Goal: Task Accomplishment & Management: Manage account settings

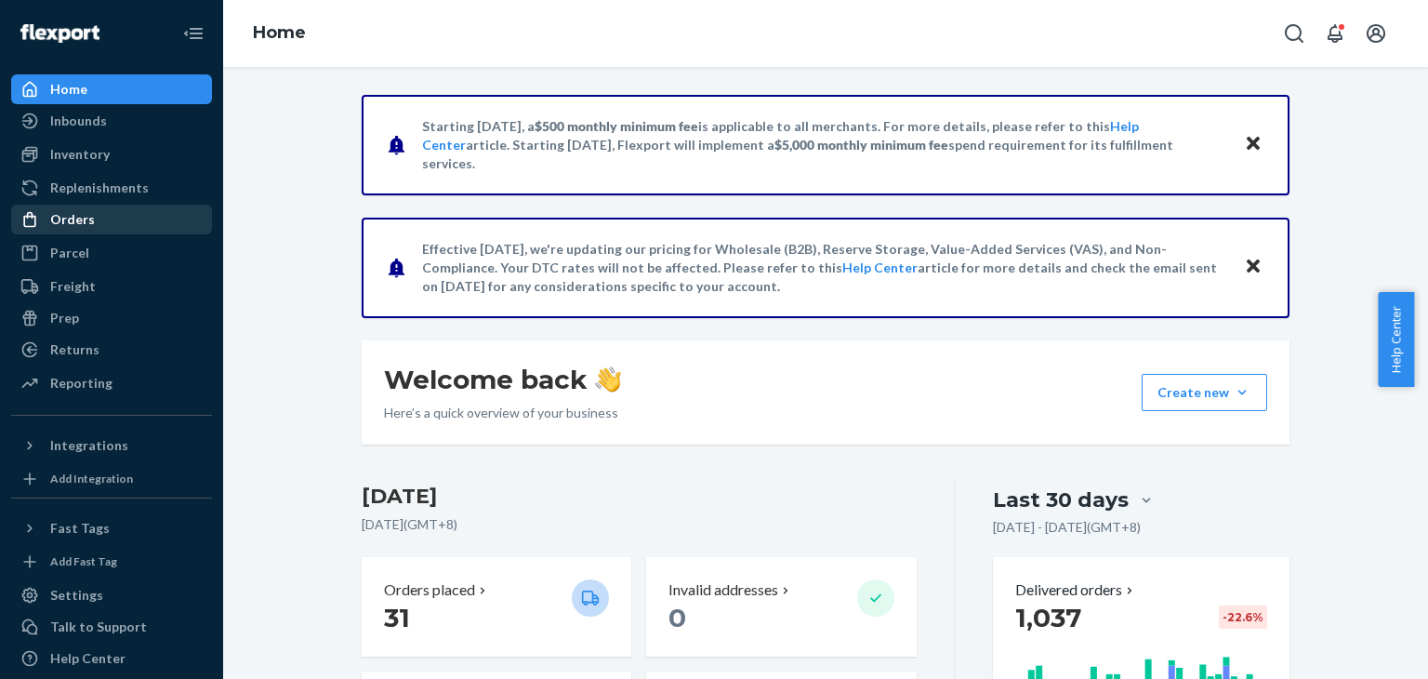
click at [87, 231] on div "Orders" at bounding box center [111, 219] width 197 height 26
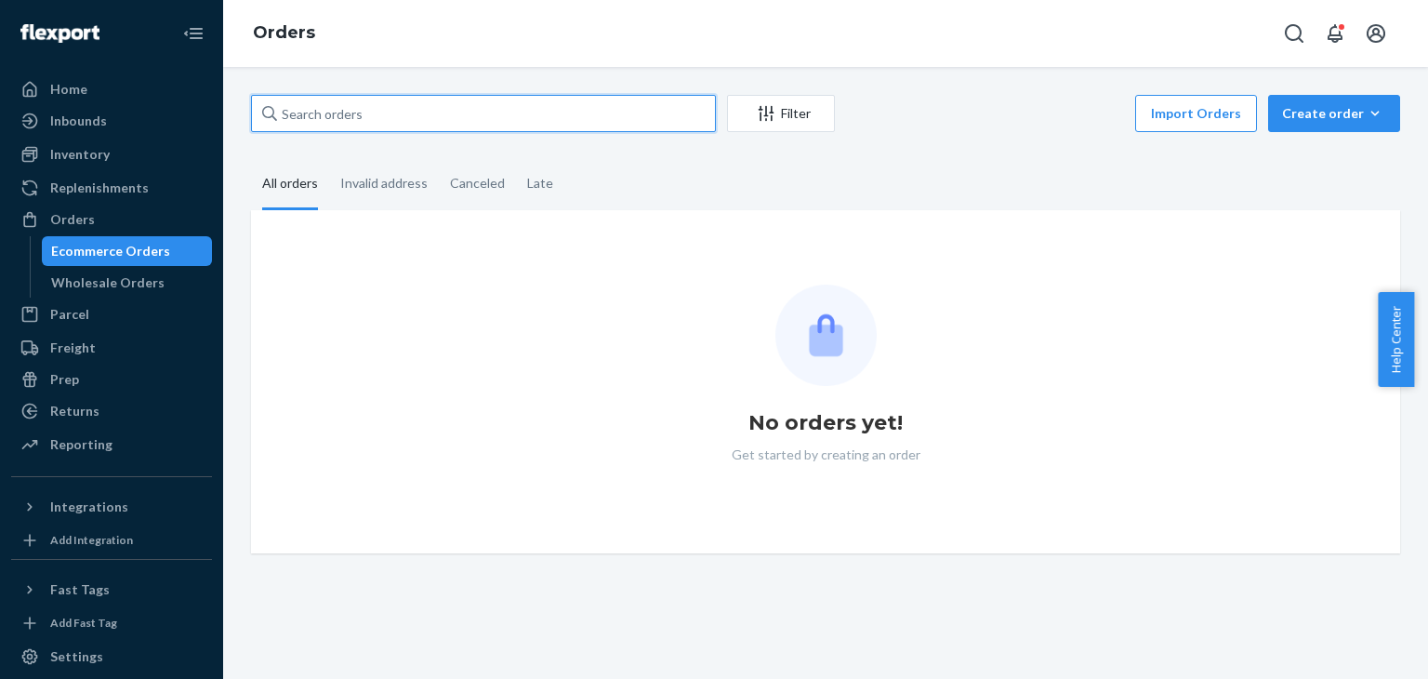
click at [511, 107] on input "text" at bounding box center [483, 113] width 465 height 37
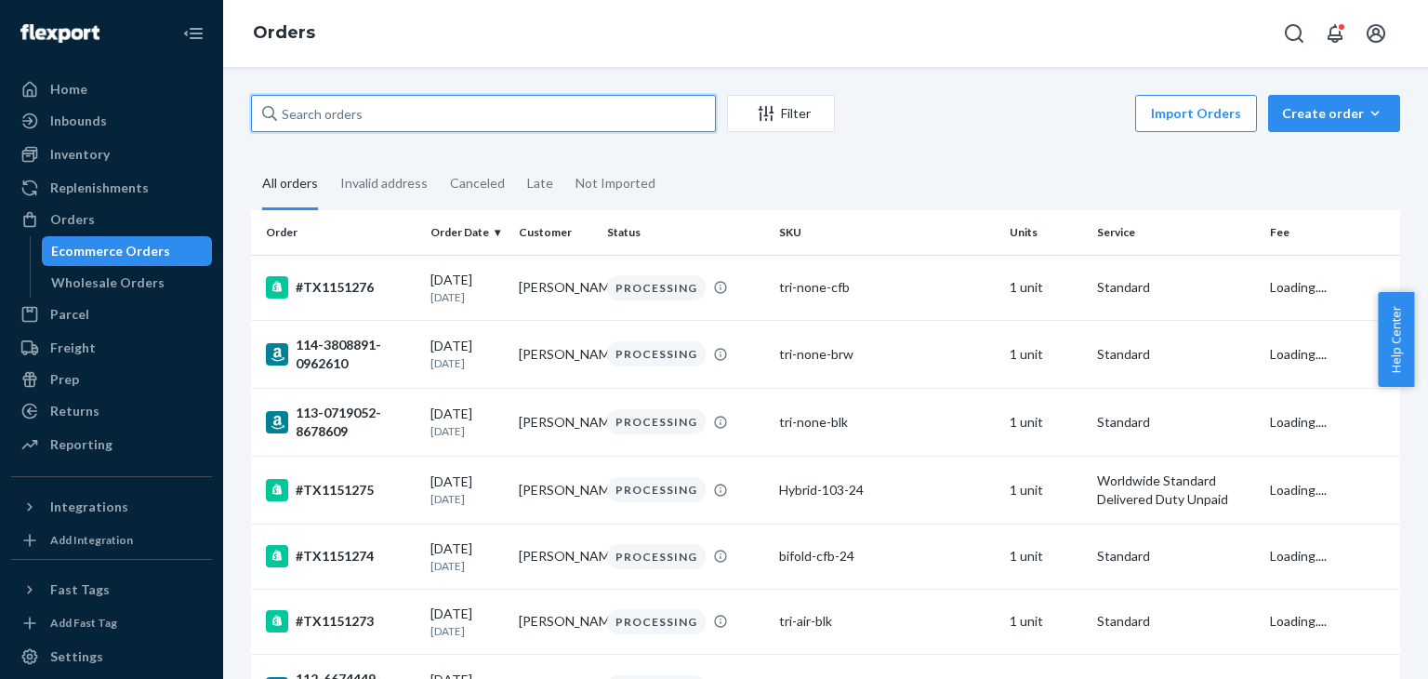
click at [407, 104] on input "text" at bounding box center [483, 113] width 465 height 37
click at [300, 124] on input "text" at bounding box center [483, 113] width 465 height 37
paste input "TX1150595"
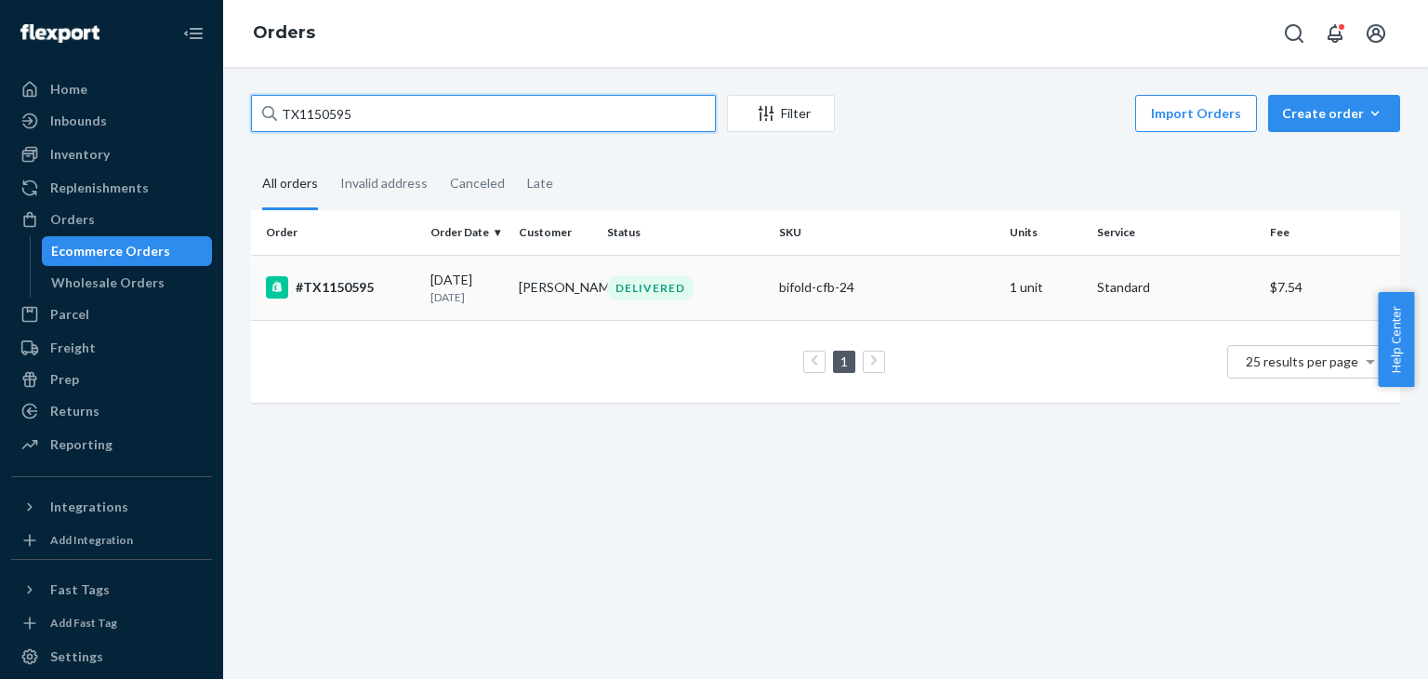
type input "TX1150595"
click at [349, 285] on div "#TX1150595" at bounding box center [341, 287] width 150 height 22
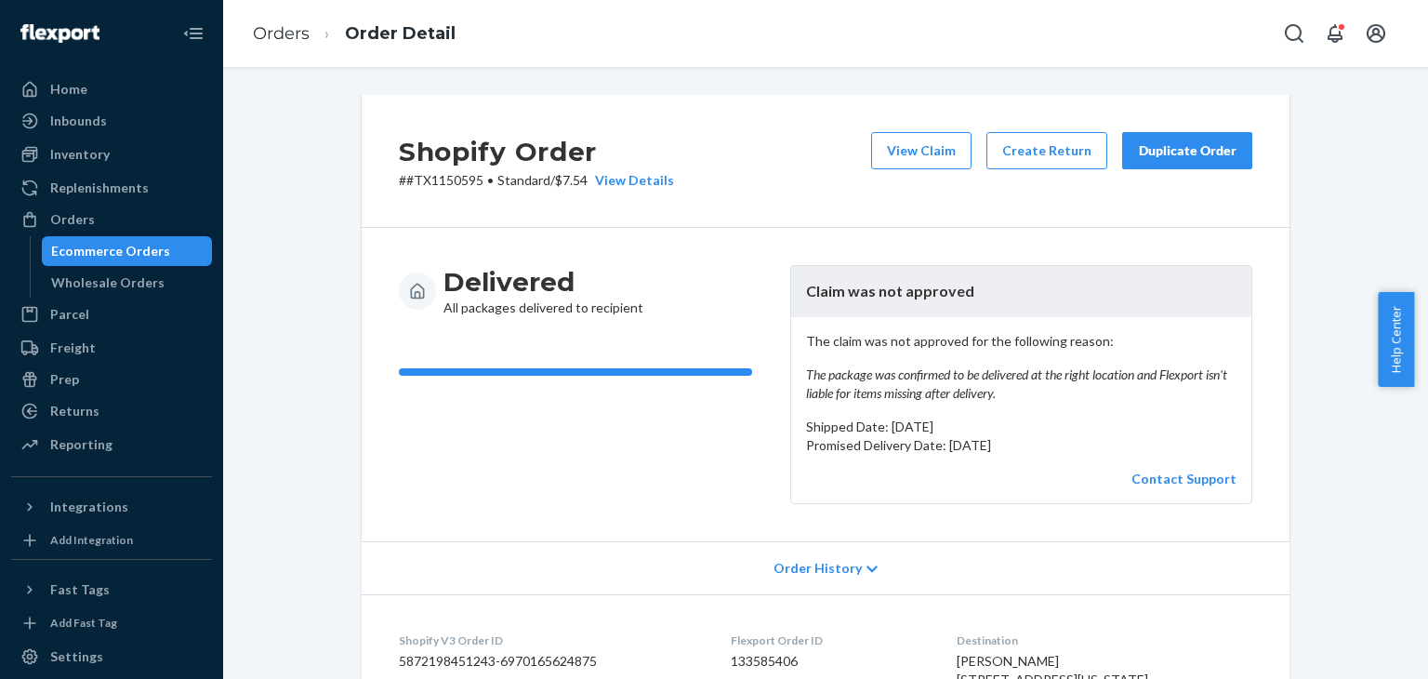
scroll to position [465, 0]
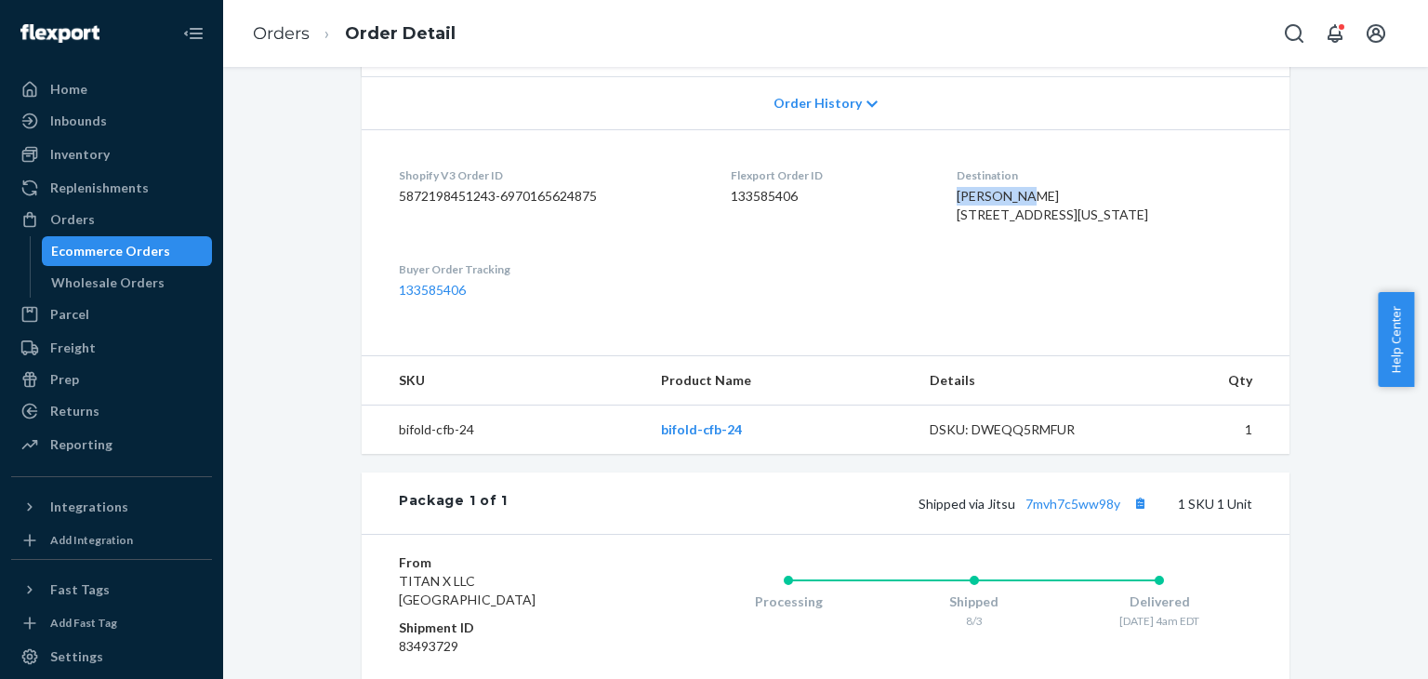
drag, startPoint x: 962, startPoint y: 191, endPoint x: 1037, endPoint y: 189, distance: 75.3
click at [1037, 189] on dl "Shopify V3 Order ID 5872198451243-6970165624875 Flexport Order ID 133585406 Des…" at bounding box center [826, 232] width 928 height 207
copy span "[PERSON_NAME]"
click at [60, 210] on div "Orders" at bounding box center [72, 219] width 45 height 19
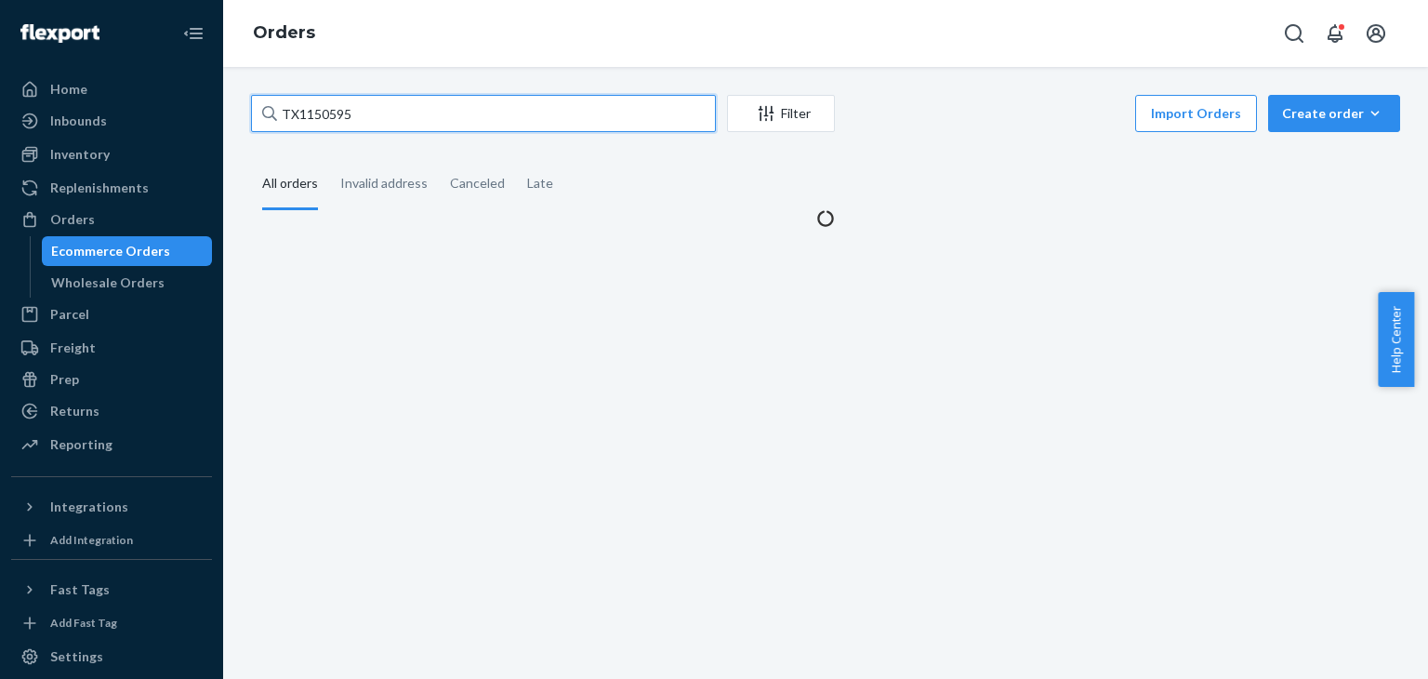
click at [481, 122] on input "TX1150595" at bounding box center [483, 113] width 465 height 37
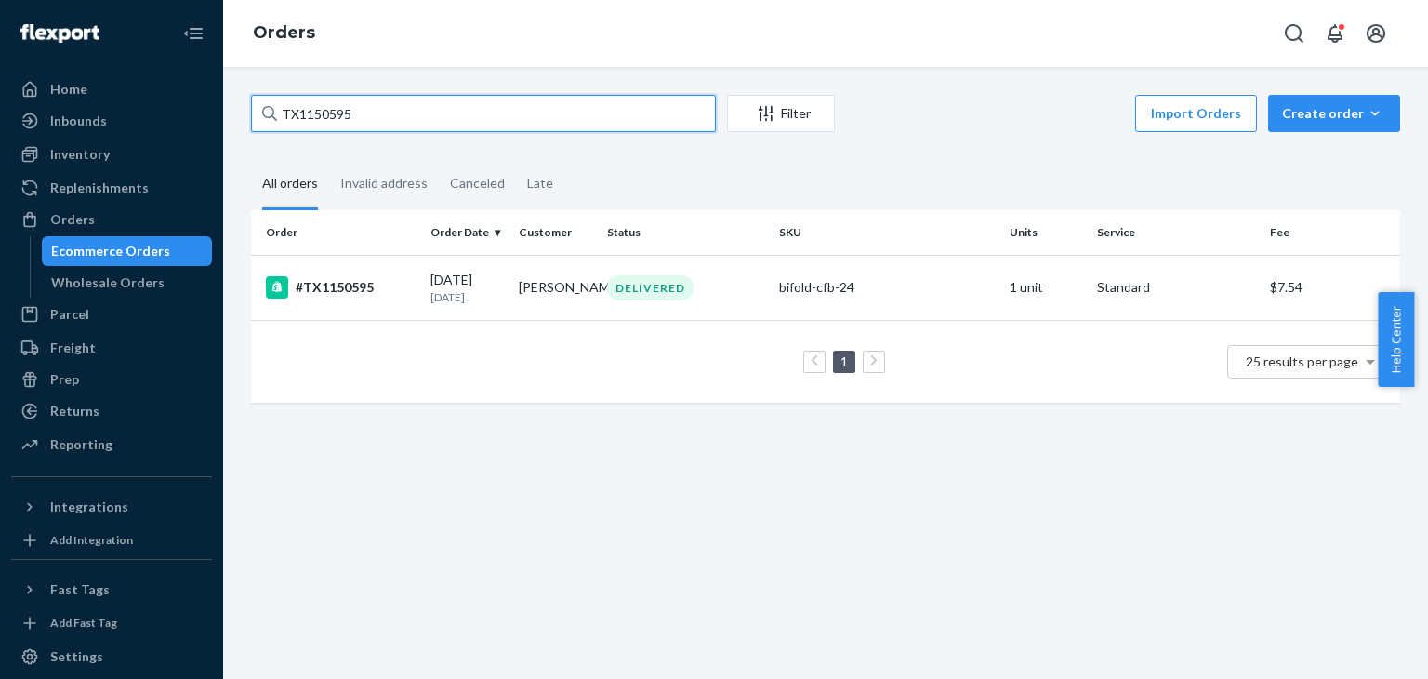
paste input "[PERSON_NAME]"
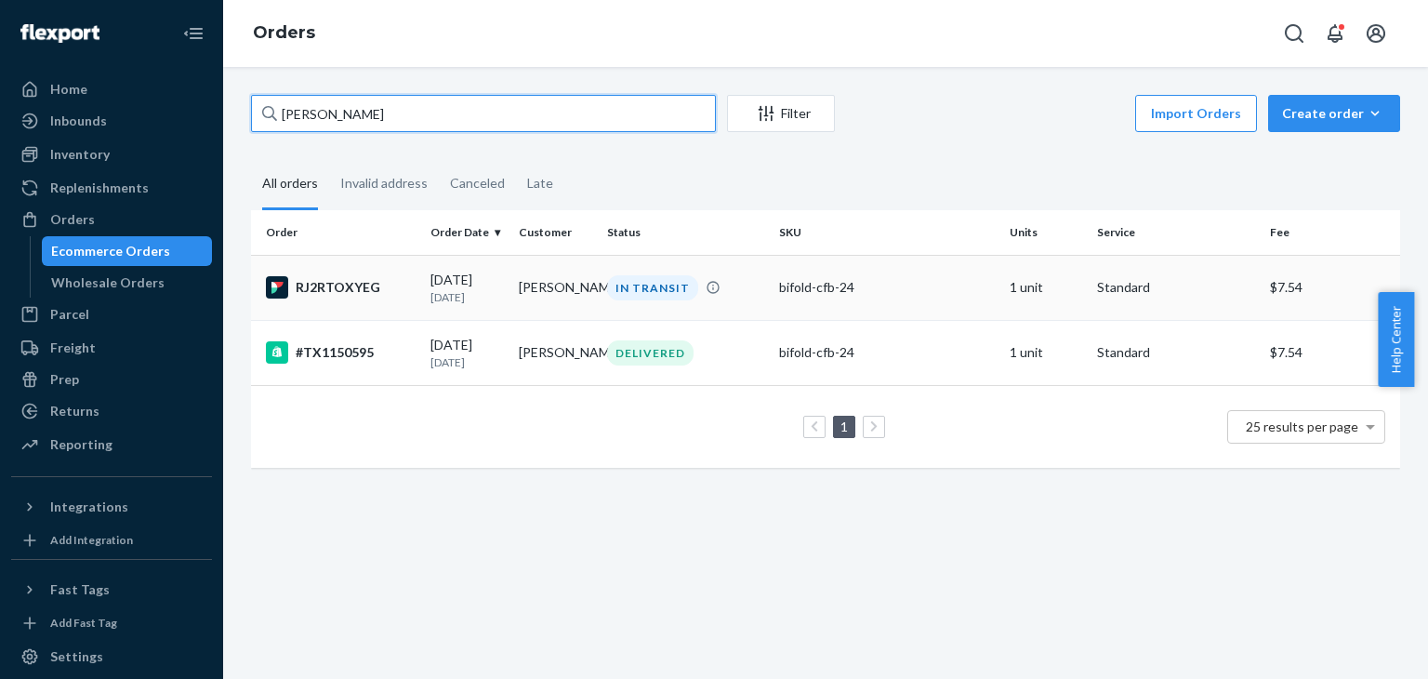
type input "[PERSON_NAME]"
click at [489, 264] on td "[DATE] [DATE]" at bounding box center [467, 287] width 88 height 65
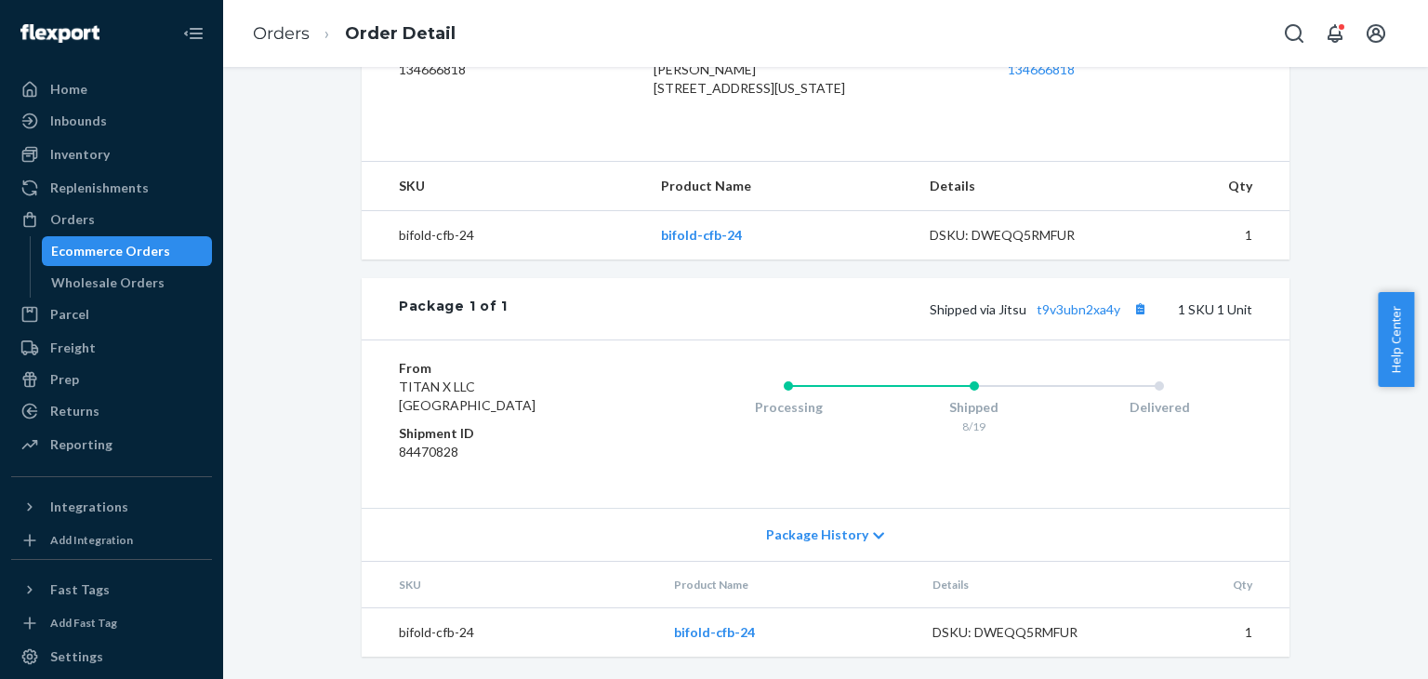
scroll to position [552, 0]
click at [1077, 314] on link "t9v3ubn2xa4y" at bounding box center [1078, 309] width 84 height 16
click at [69, 222] on div "Orders" at bounding box center [72, 219] width 45 height 19
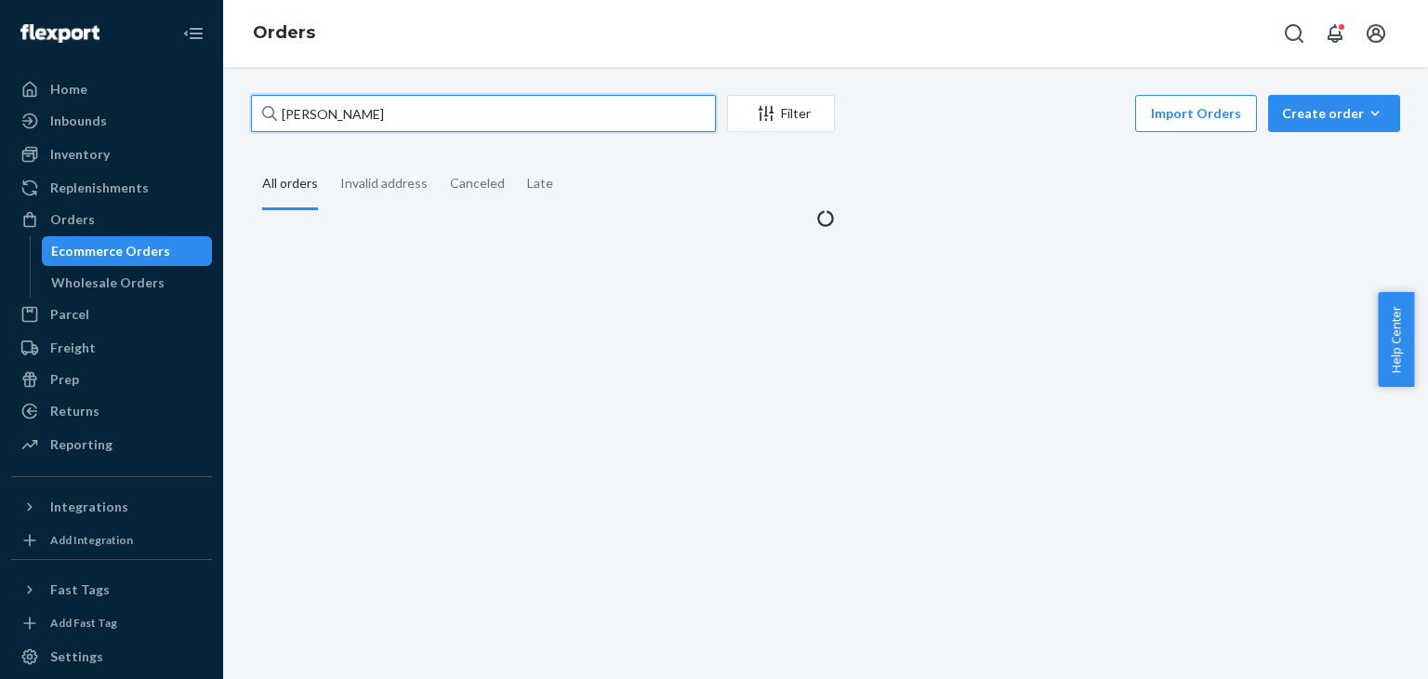
click at [374, 125] on input "[PERSON_NAME]" at bounding box center [483, 113] width 465 height 37
paste input "X1139436"
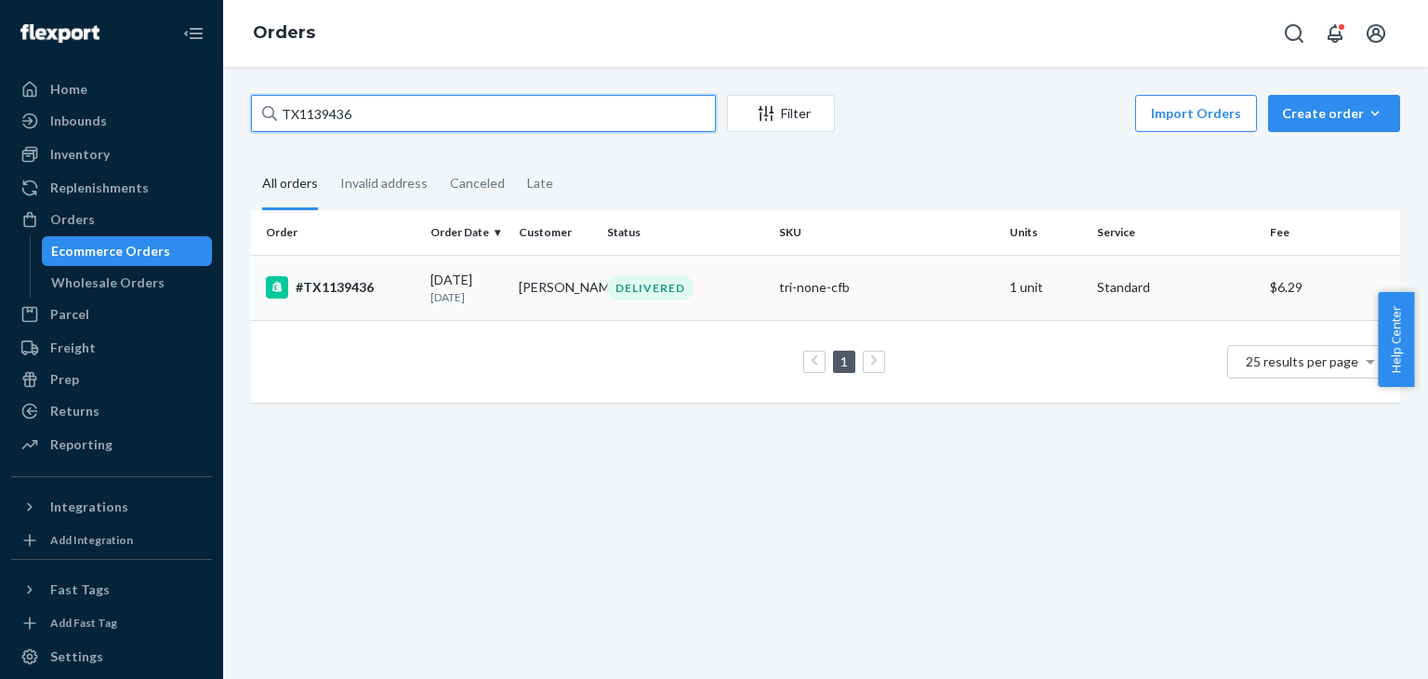
type input "TX1139436"
click at [364, 294] on div "#TX1139436" at bounding box center [341, 287] width 150 height 22
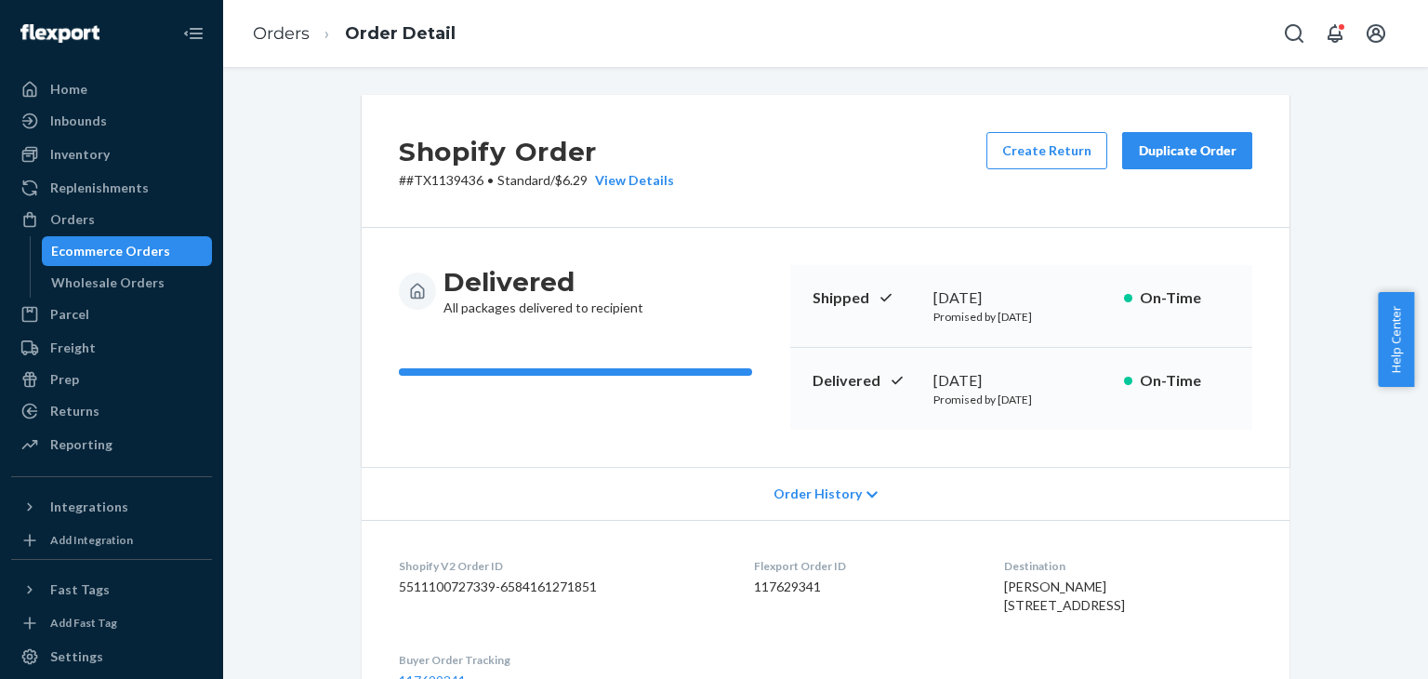
click at [1180, 150] on div "Duplicate Order" at bounding box center [1187, 150] width 99 height 19
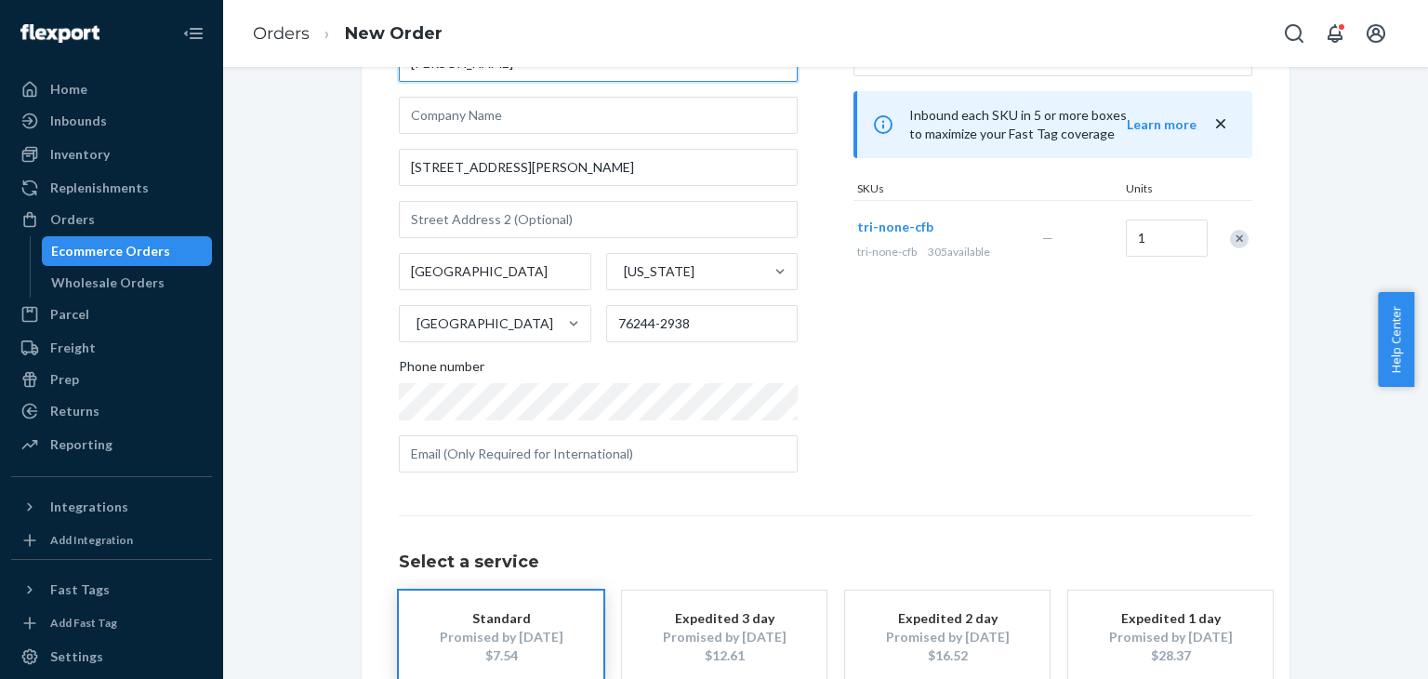
scroll to position [260, 0]
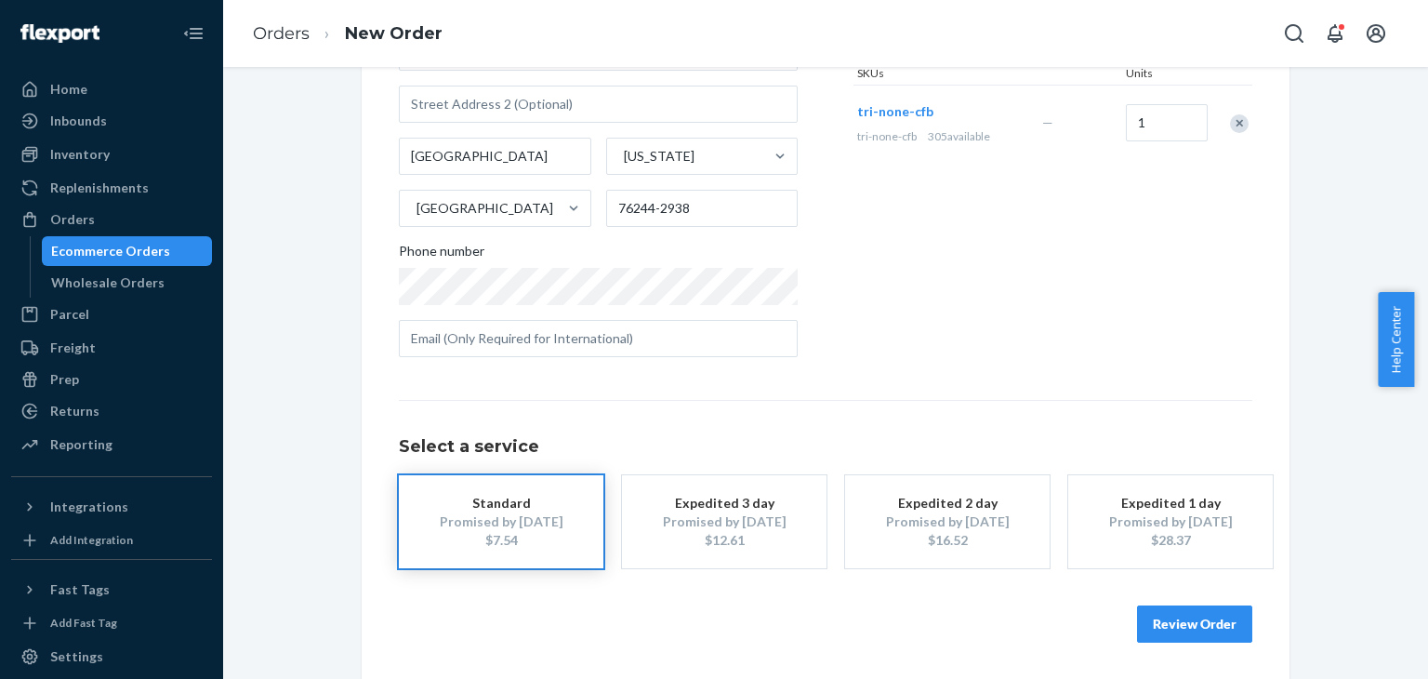
click at [1198, 621] on button "Review Order" at bounding box center [1194, 623] width 115 height 37
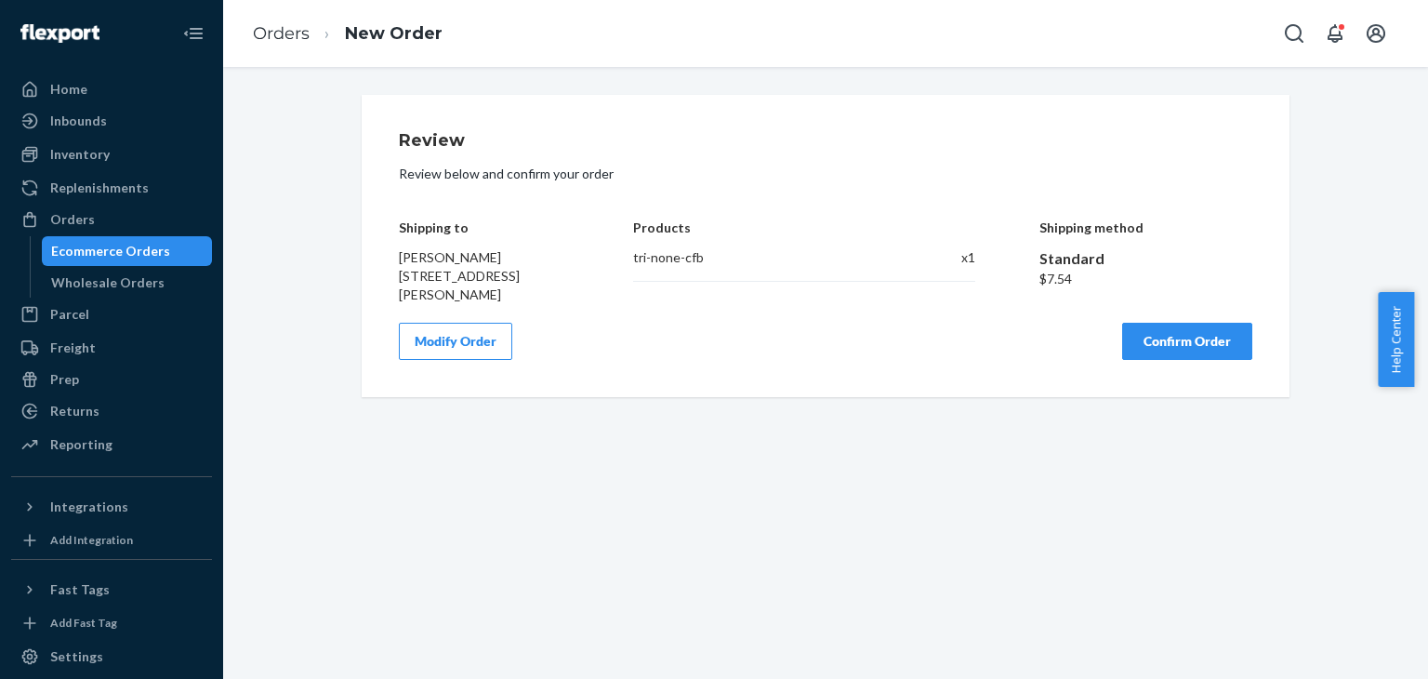
scroll to position [0, 0]
click at [1152, 339] on button "Confirm Order" at bounding box center [1187, 341] width 130 height 37
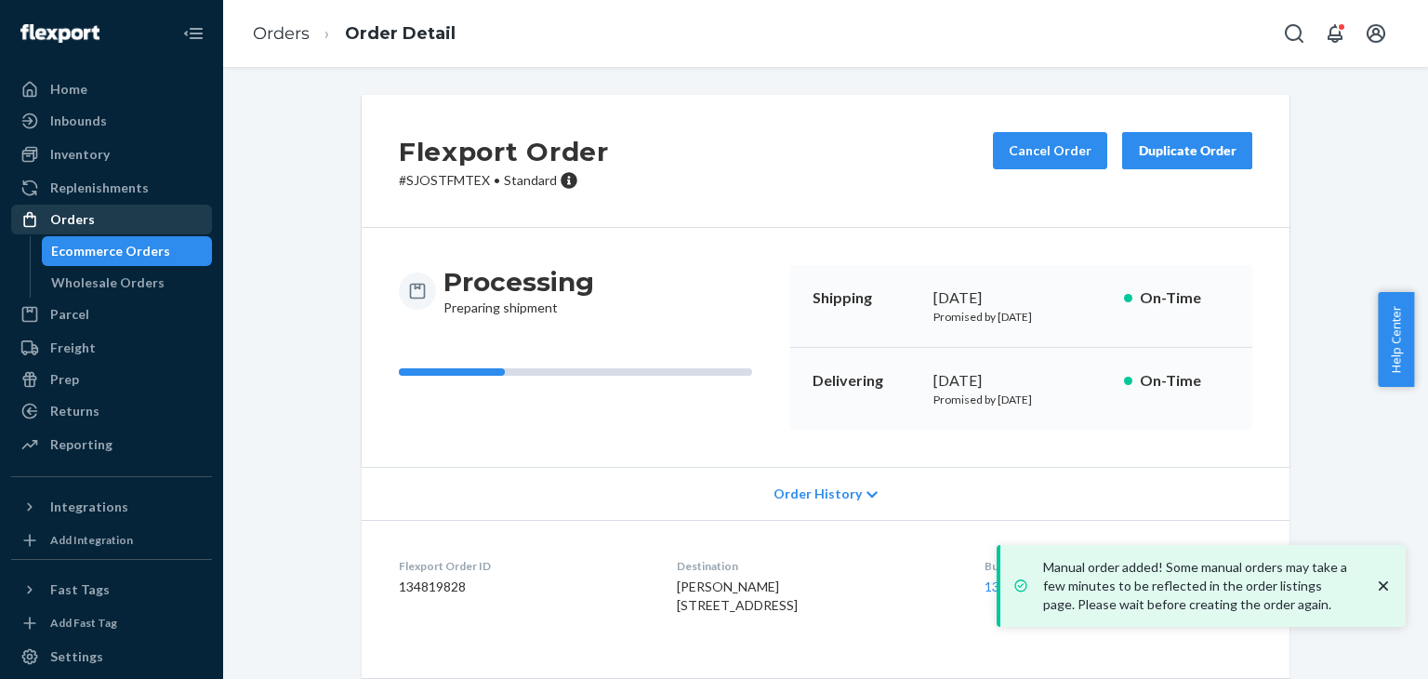
click at [65, 211] on div "Orders" at bounding box center [72, 219] width 45 height 19
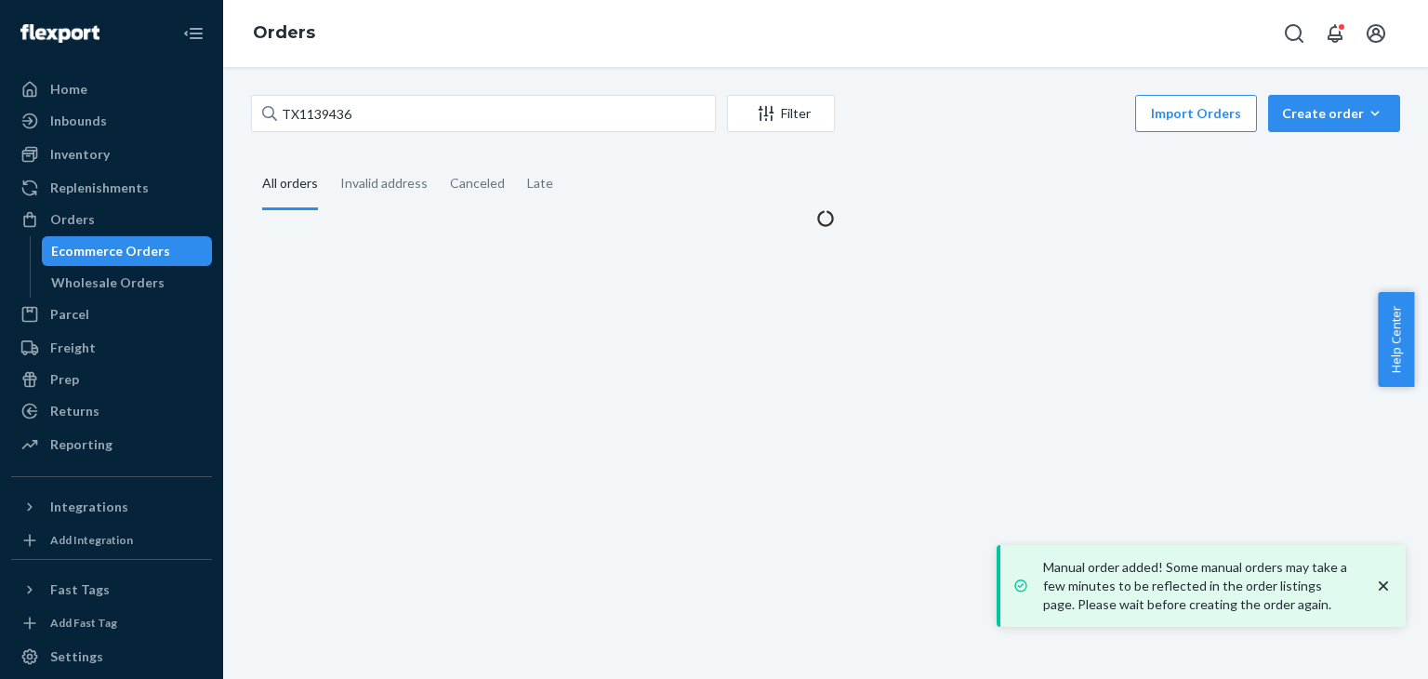
click at [423, 93] on div "TX1139436 Filter Import Orders Create order Ecommerce order Removal order All o…" at bounding box center [825, 373] width 1205 height 612
click at [420, 94] on div "TX1139436 Filter Import Orders Create order Ecommerce order Removal order All o…" at bounding box center [825, 373] width 1205 height 612
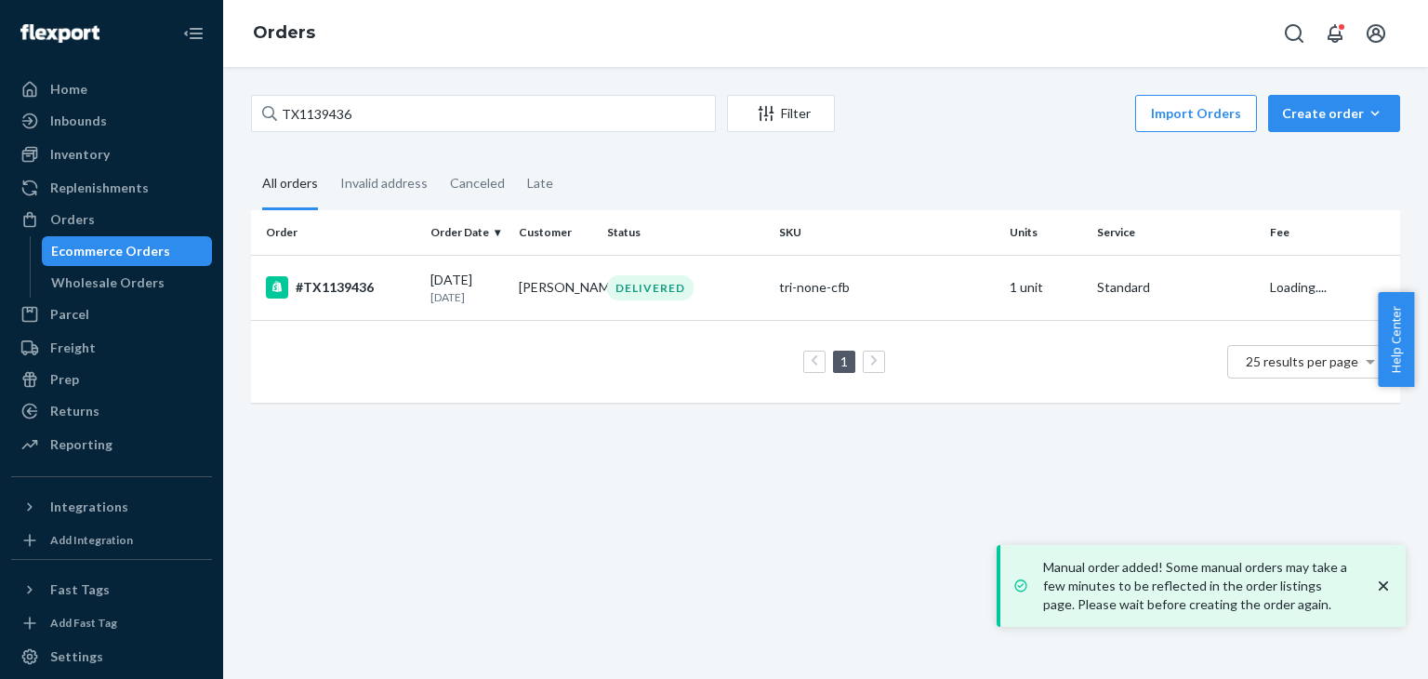
click at [422, 135] on div "TX1139436 Filter Import Orders Create order Ecommerce order Removal order" at bounding box center [825, 116] width 1149 height 42
click at [419, 104] on input "TX1139436" at bounding box center [483, 113] width 465 height 37
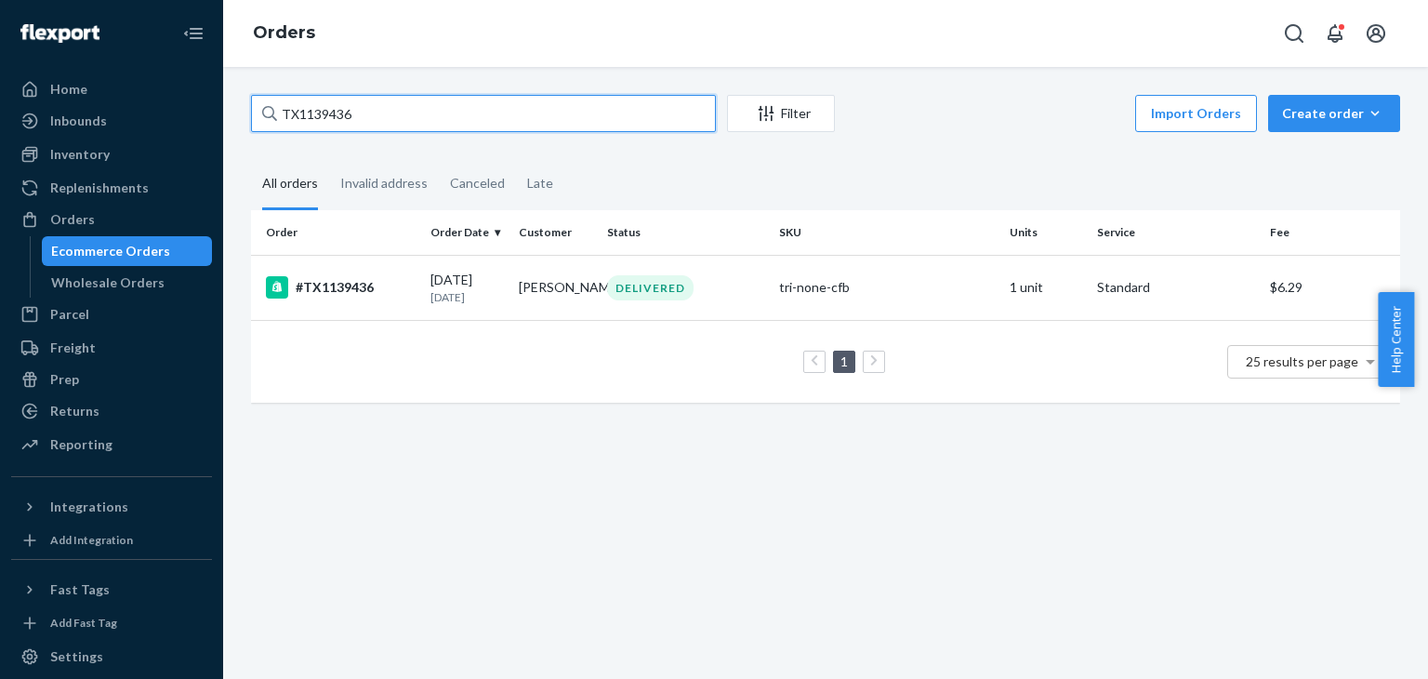
click at [430, 95] on input "TX1139436" at bounding box center [483, 113] width 465 height 37
click at [402, 107] on input "TX1139436" at bounding box center [483, 113] width 465 height 37
paste input "[PERSON_NAME]"
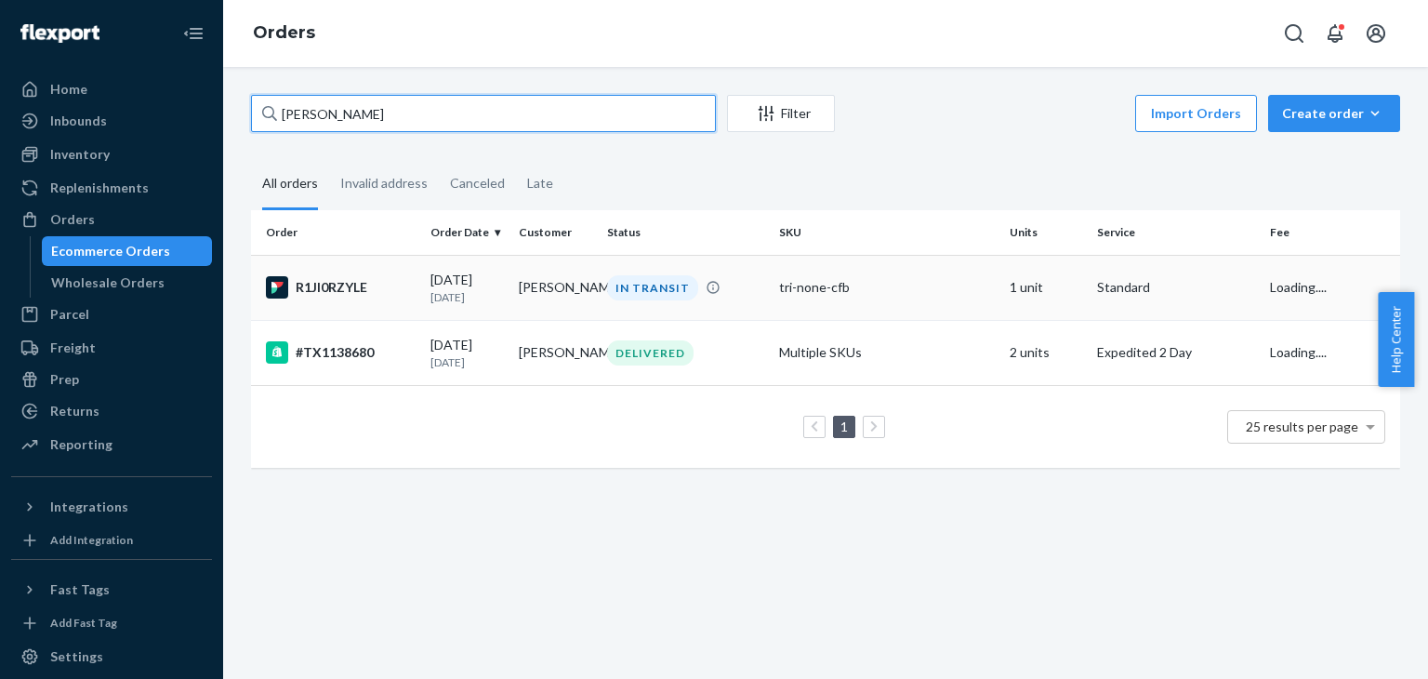
type input "[PERSON_NAME]"
click at [370, 276] on td "R1JI0RZYLE" at bounding box center [337, 287] width 172 height 65
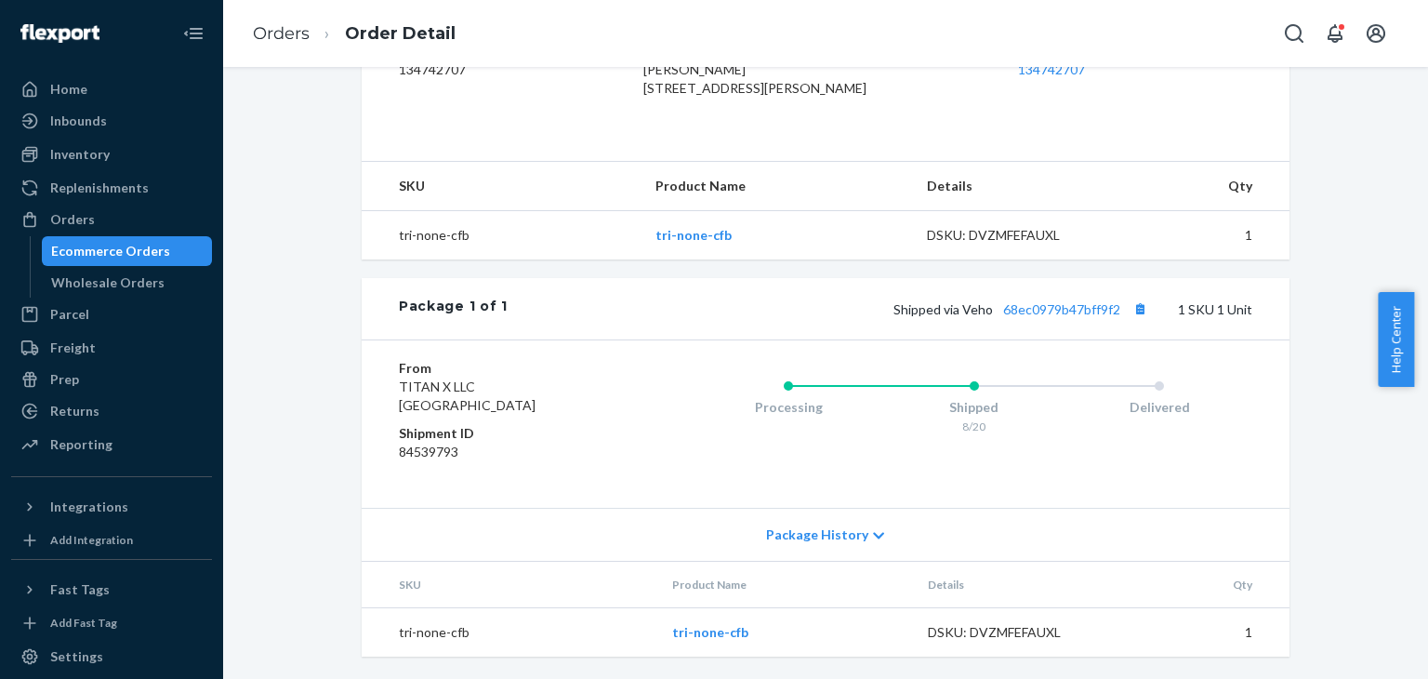
scroll to position [552, 0]
click at [1056, 309] on link "68ec0979b47bff9f2" at bounding box center [1061, 309] width 117 height 16
click at [124, 209] on div "Orders" at bounding box center [111, 219] width 197 height 26
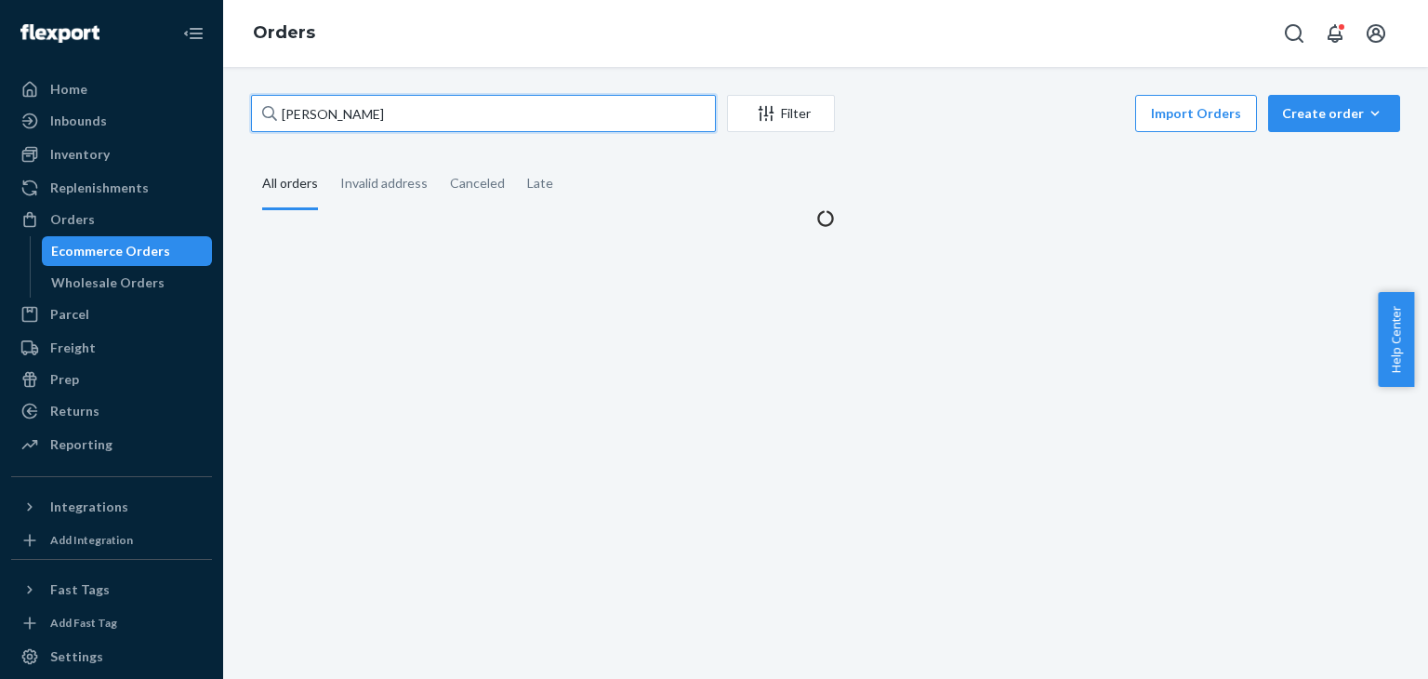
click at [437, 120] on input "[PERSON_NAME]" at bounding box center [483, 113] width 465 height 37
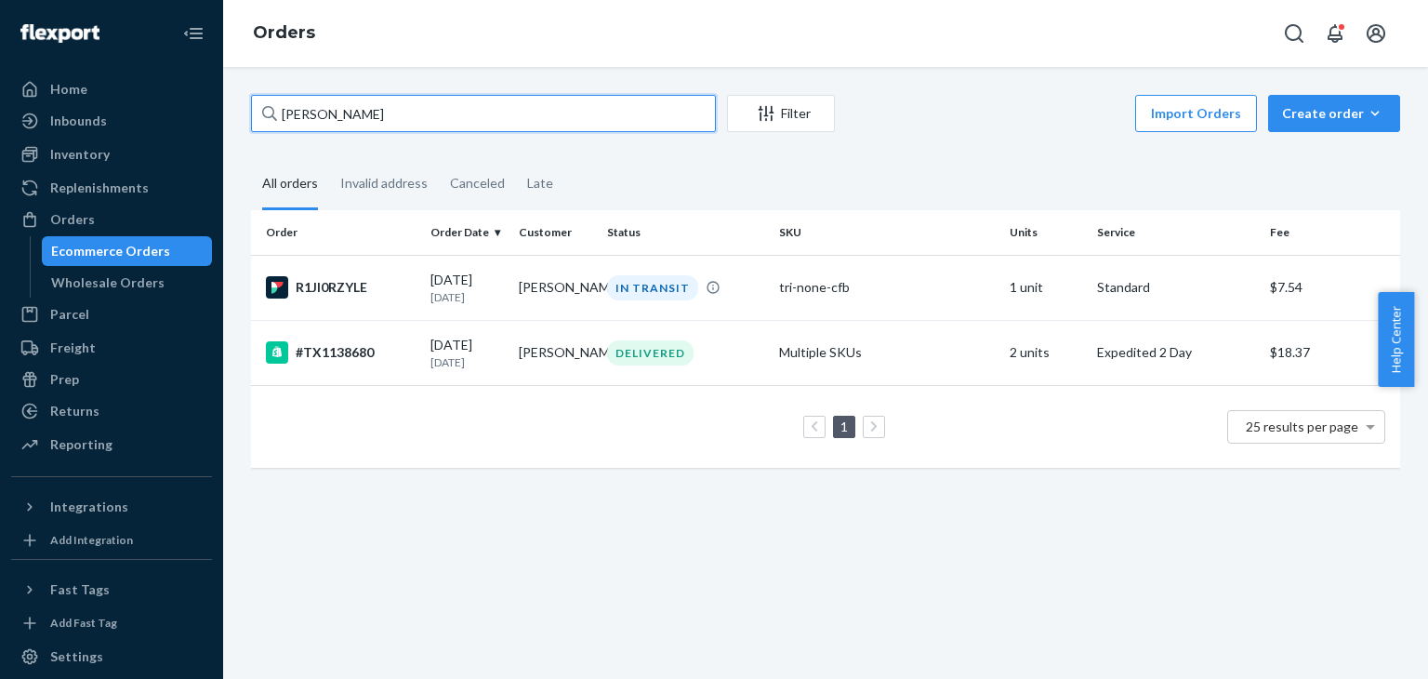
paste input "TX1150424"
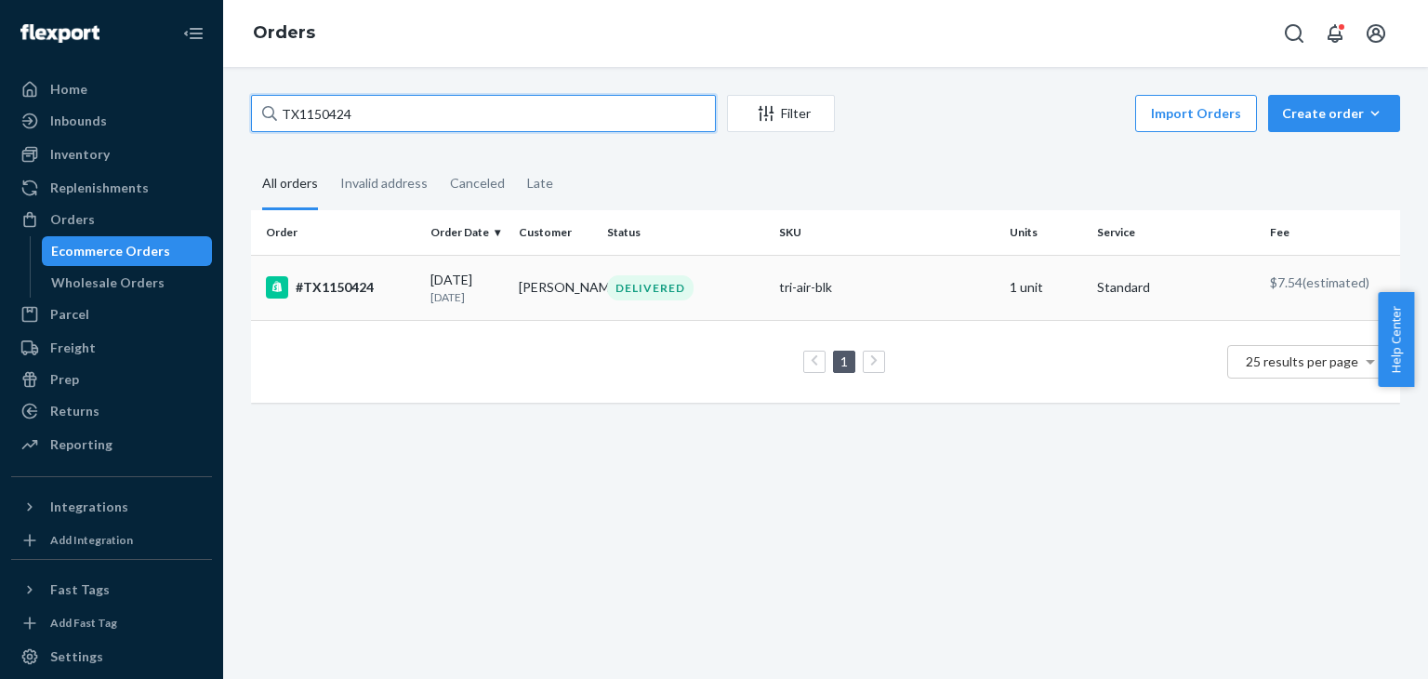
type input "TX1150424"
click at [368, 279] on div "#TX1150424" at bounding box center [341, 287] width 150 height 22
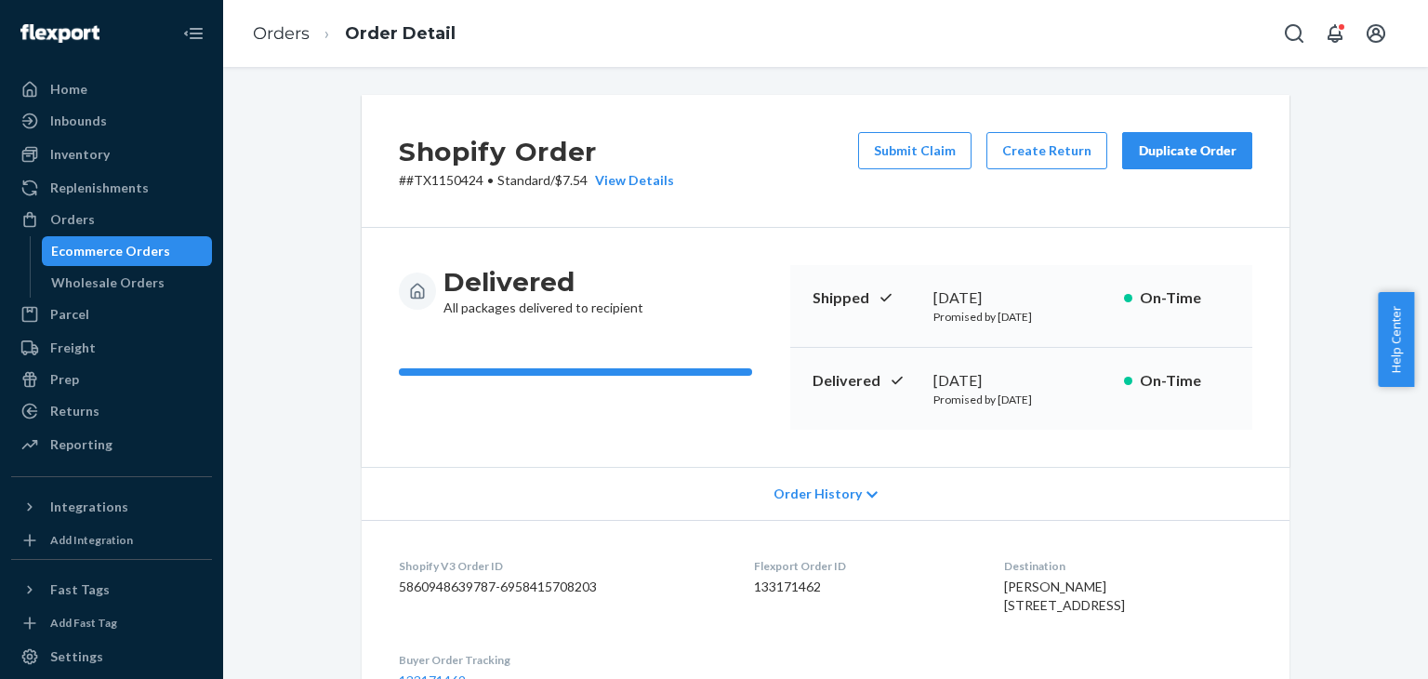
click at [1173, 154] on div "Duplicate Order" at bounding box center [1187, 150] width 99 height 19
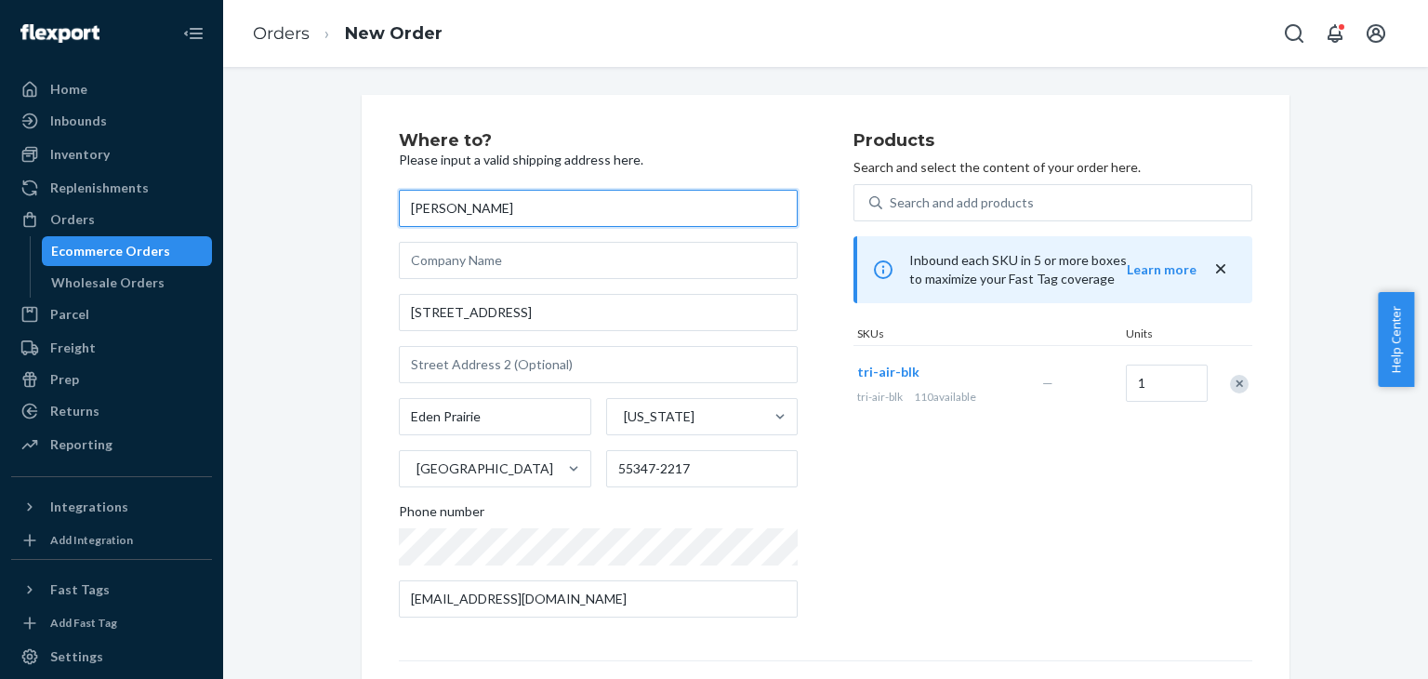
scroll to position [260, 0]
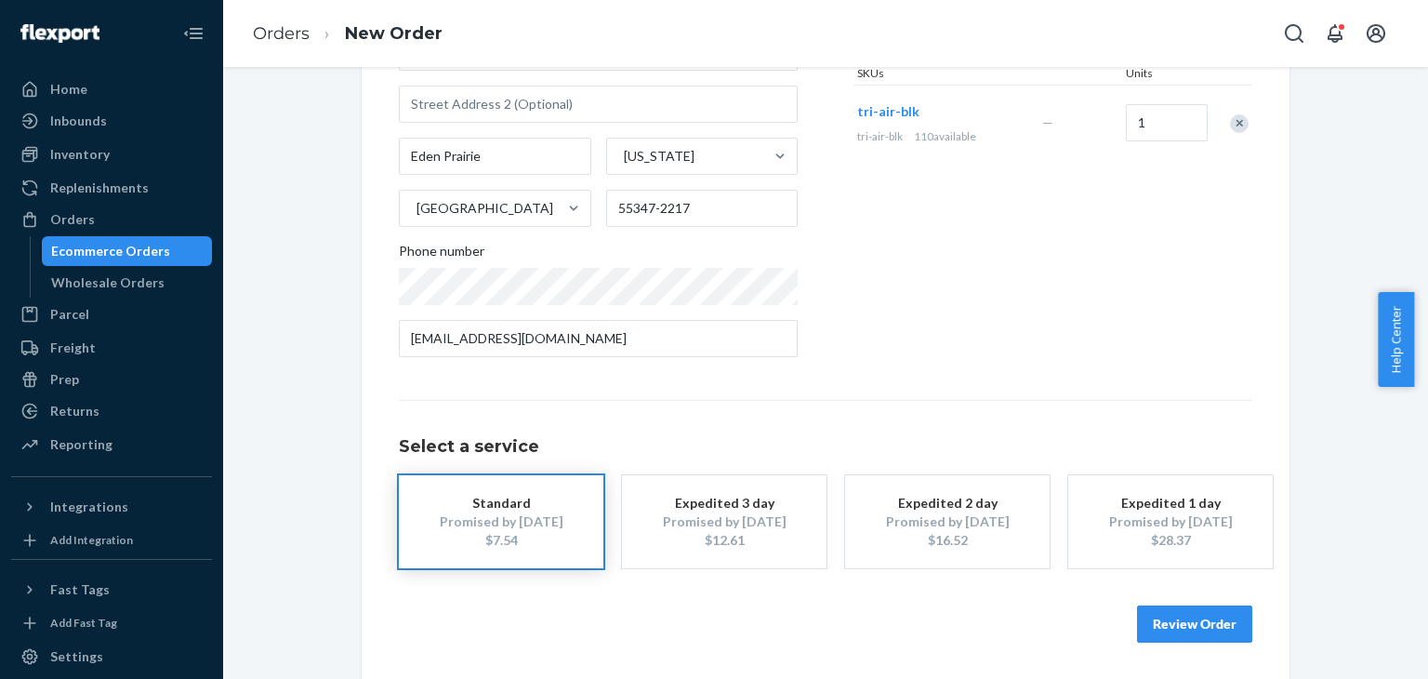
click at [1196, 629] on button "Review Order" at bounding box center [1194, 623] width 115 height 37
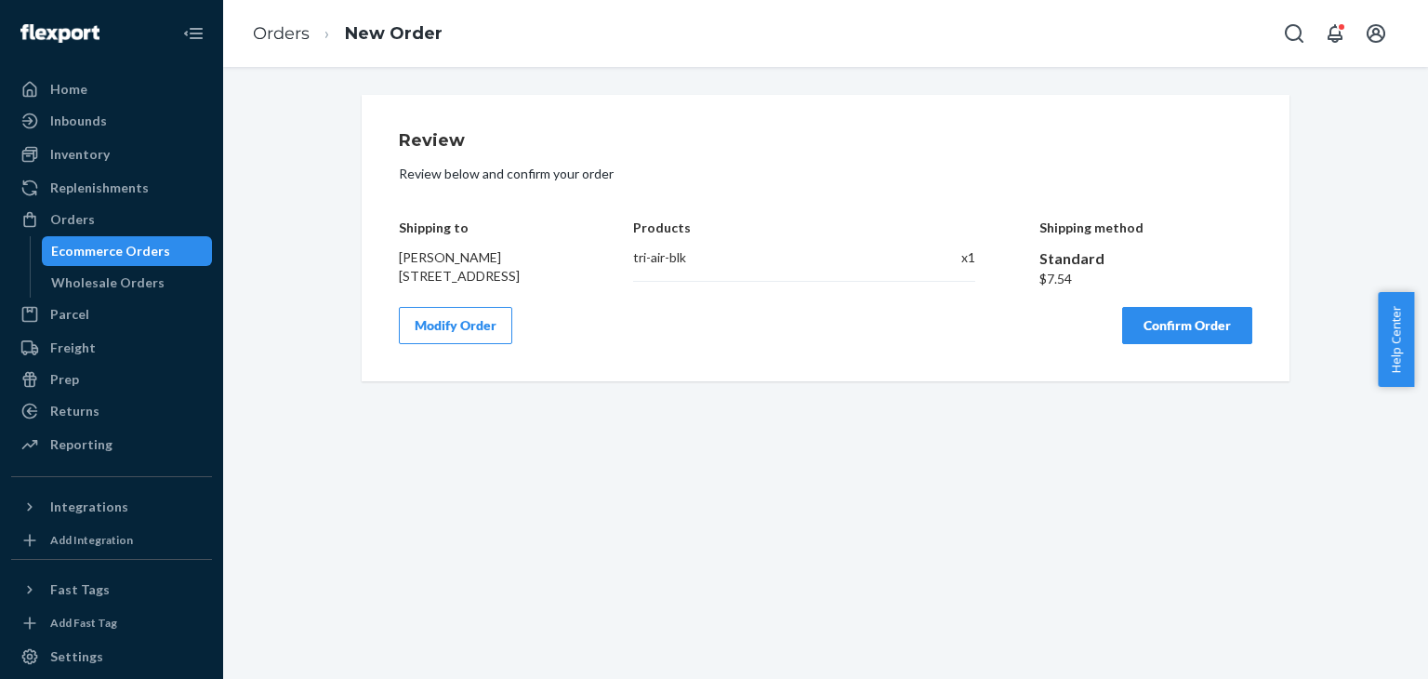
scroll to position [0, 0]
click at [1201, 344] on button "Confirm Order" at bounding box center [1187, 325] width 130 height 37
